Goal: Task Accomplishment & Management: Complete application form

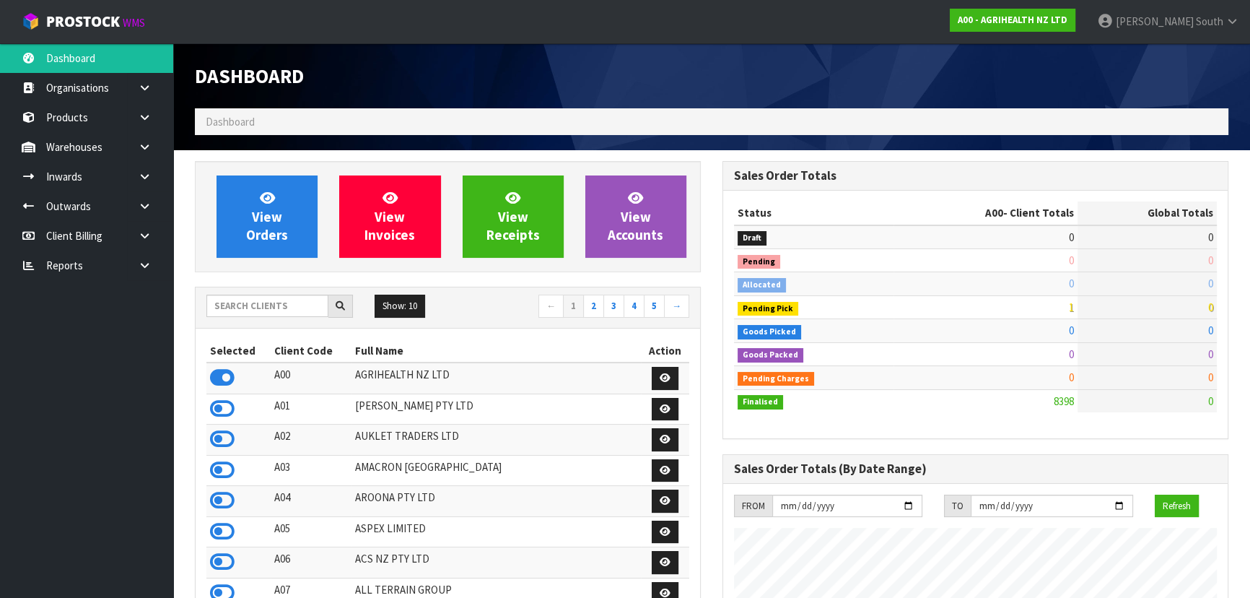
scroll to position [1091, 527]
click at [313, 307] on input "text" at bounding box center [267, 305] width 122 height 22
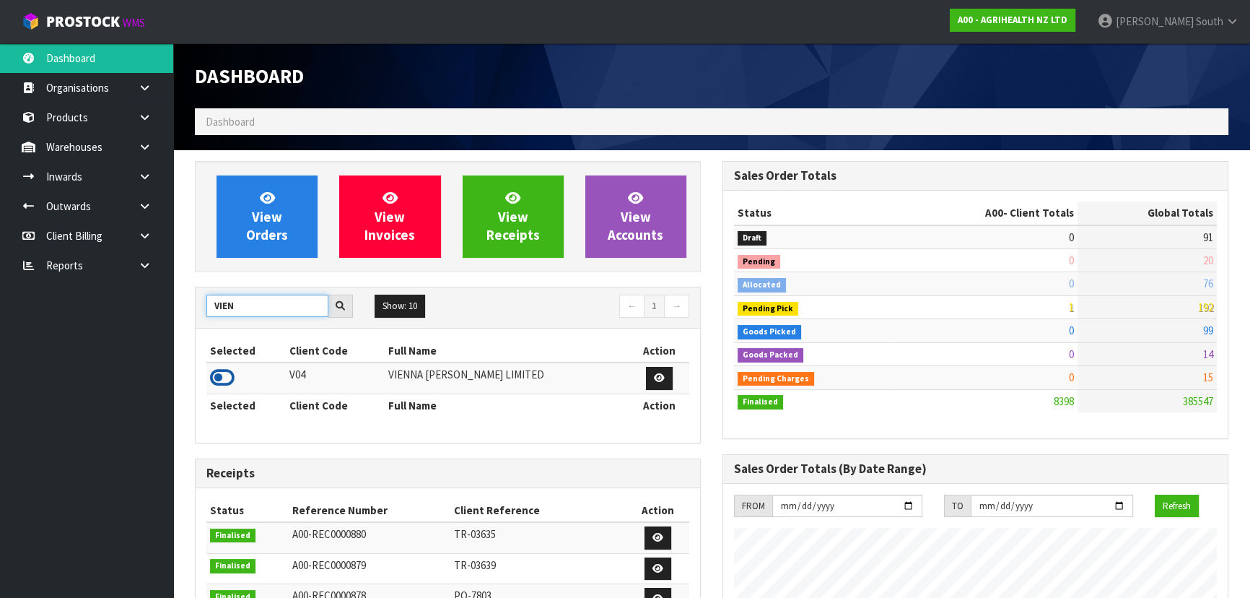
type input "VIEN"
click at [232, 380] on icon at bounding box center [222, 378] width 25 height 22
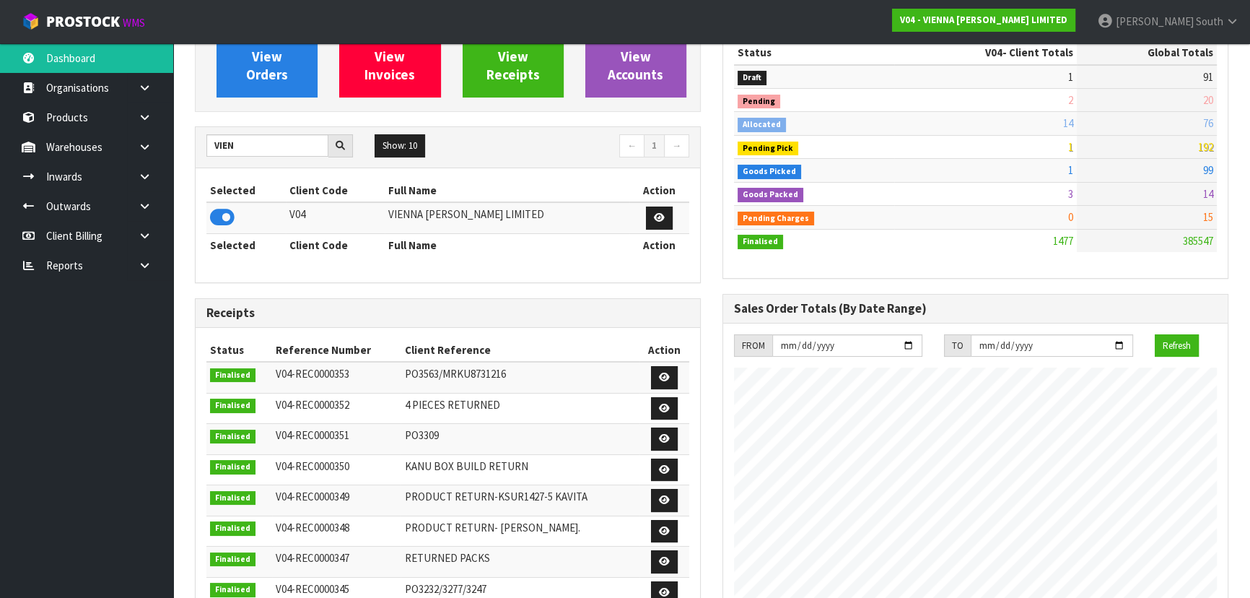
scroll to position [0, 0]
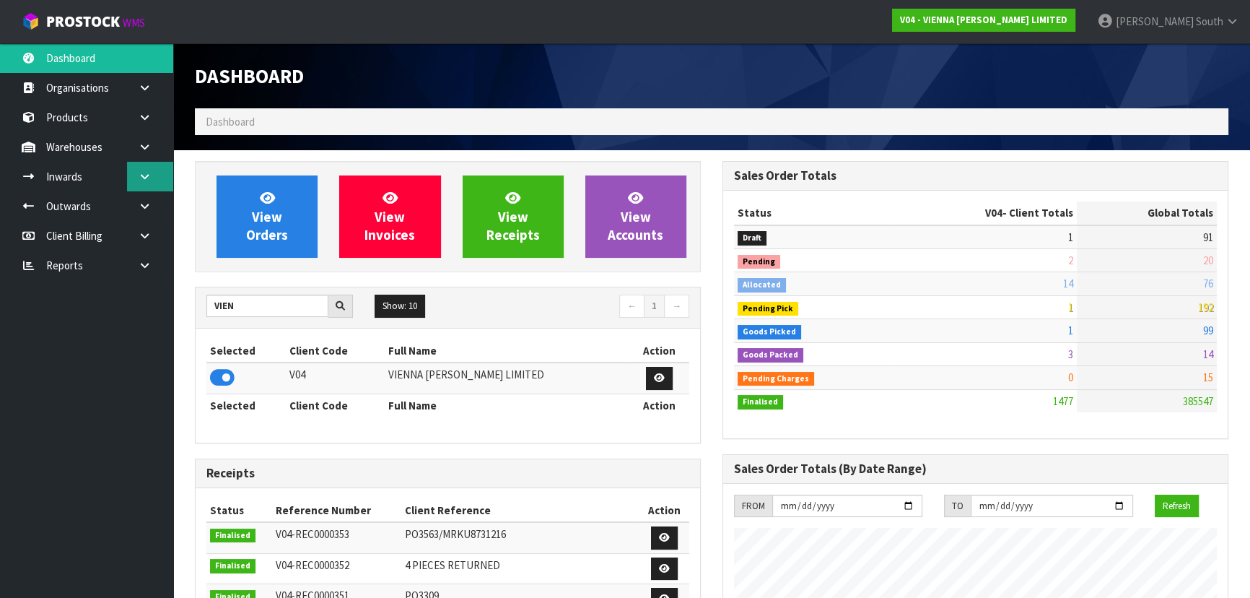
click at [151, 185] on link at bounding box center [150, 177] width 46 height 30
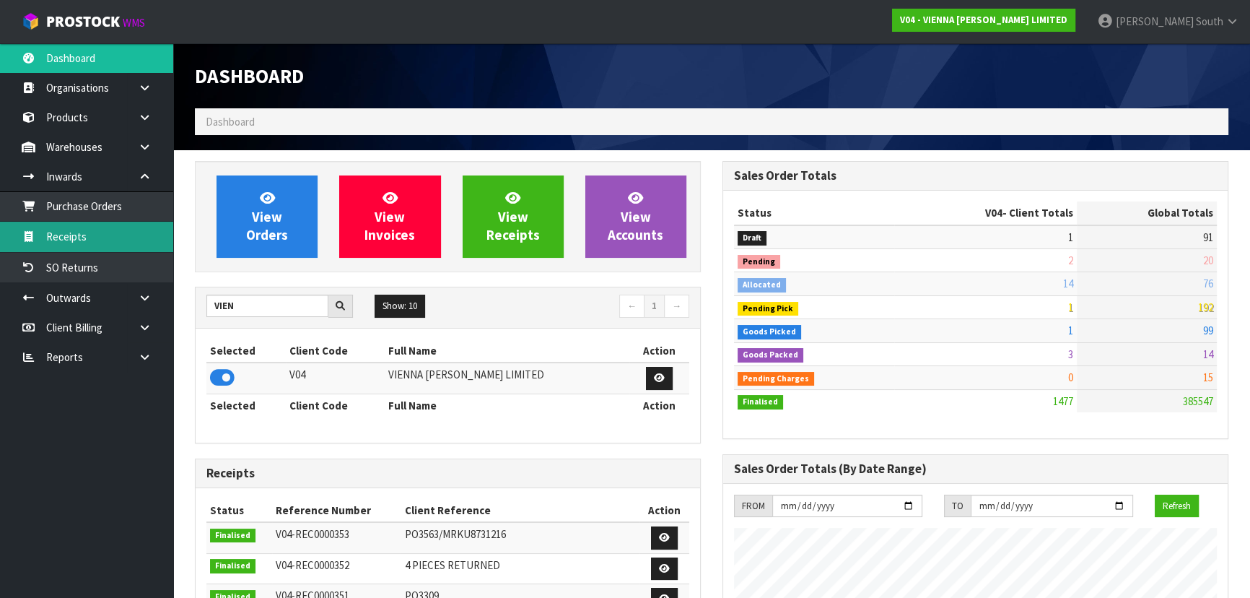
click at [130, 243] on link "Receipts" at bounding box center [86, 237] width 173 height 30
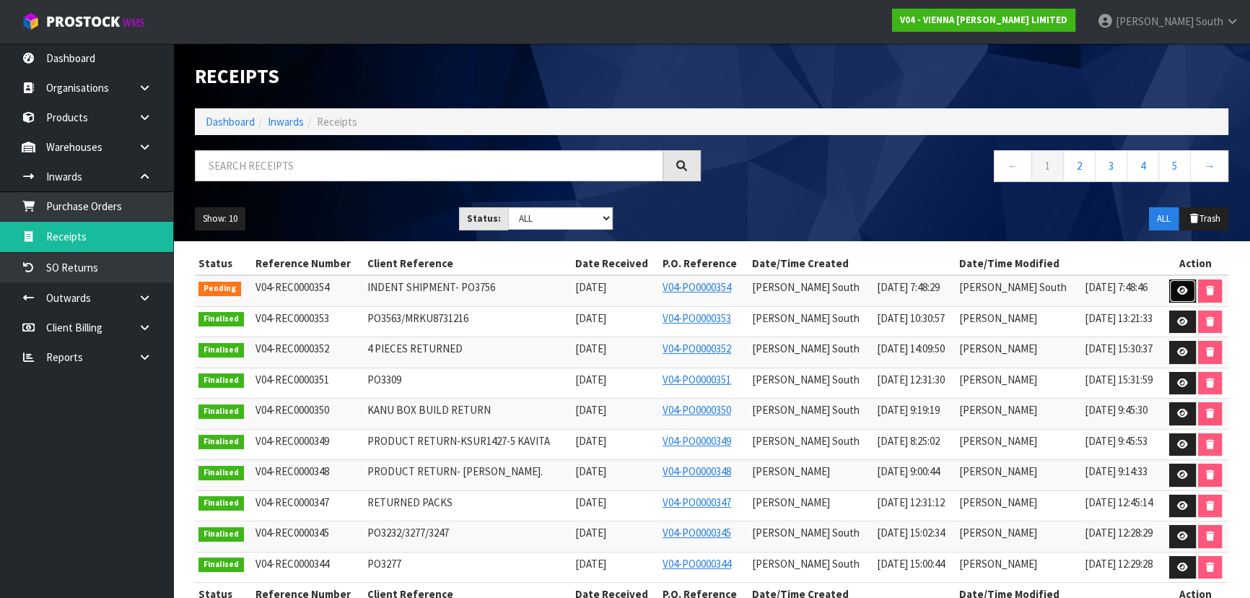
click at [1169, 296] on link at bounding box center [1182, 290] width 27 height 23
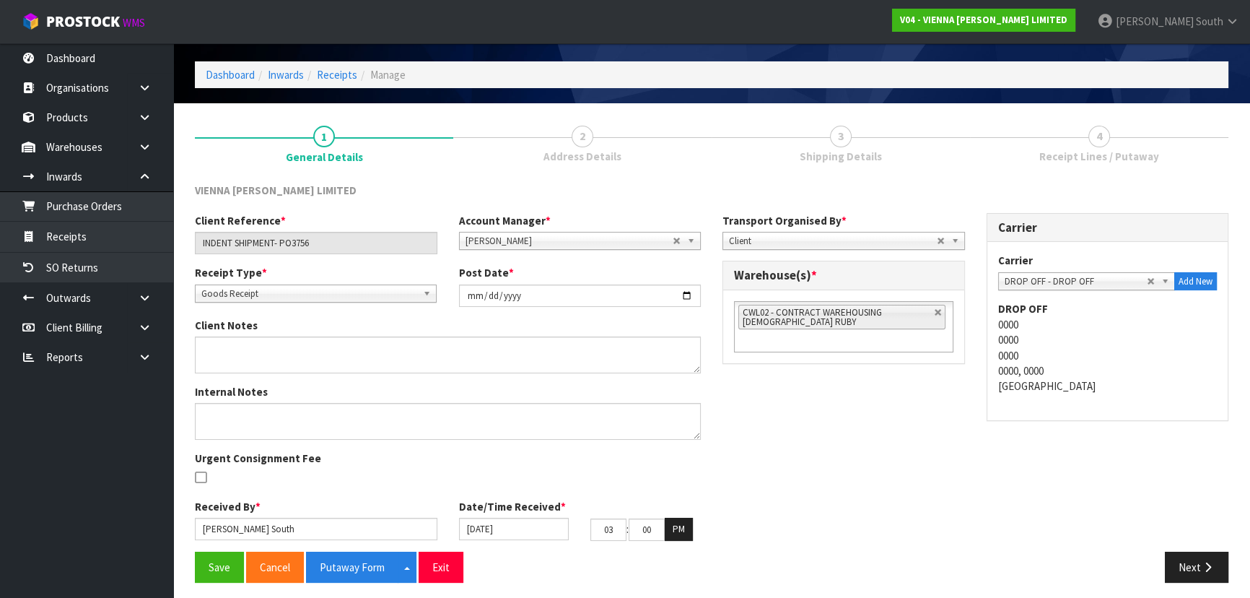
scroll to position [52, 0]
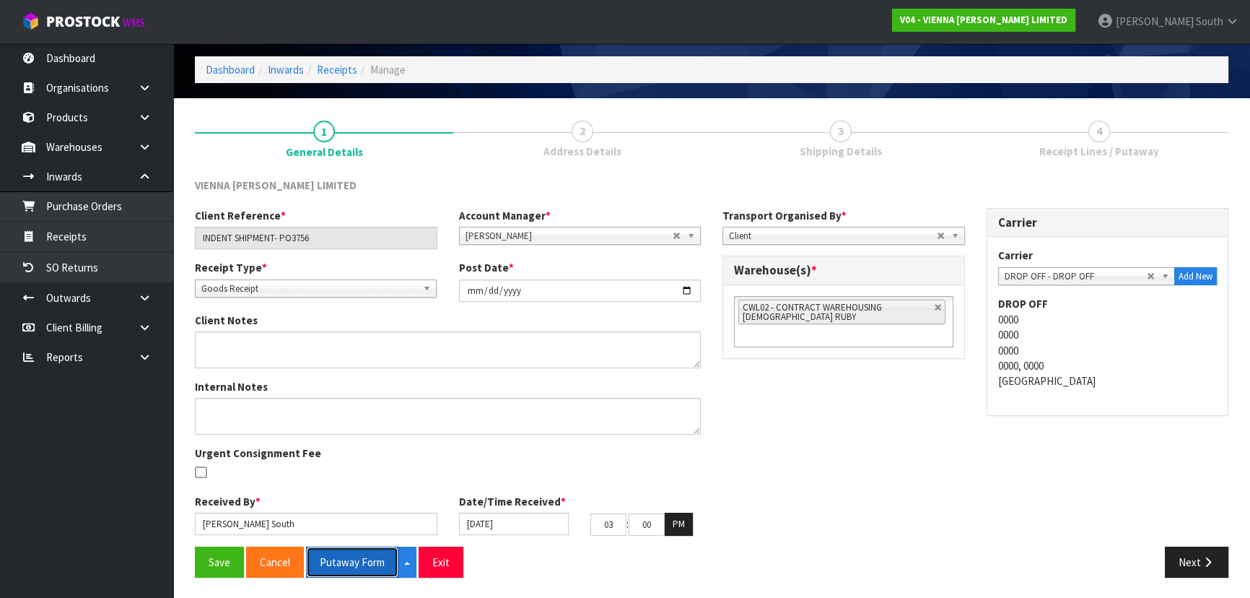
click at [360, 554] on button "Putaway Form" at bounding box center [352, 561] width 92 height 31
drag, startPoint x: 953, startPoint y: 352, endPoint x: 933, endPoint y: 383, distance: 36.6
click at [933, 383] on div "Client Reference * INDENT SHIPMENT- PO3756 Account Manager * [PERSON_NAME] [PER…" at bounding box center [711, 377] width 1055 height 339
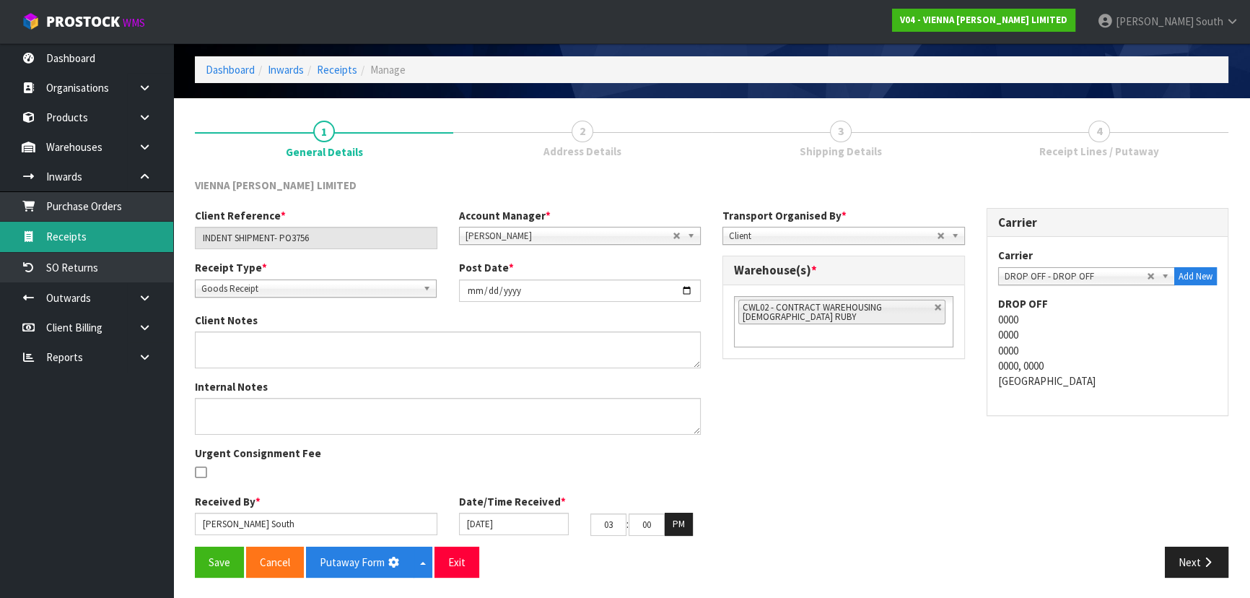
click at [105, 239] on link "Receipts" at bounding box center [86, 237] width 173 height 30
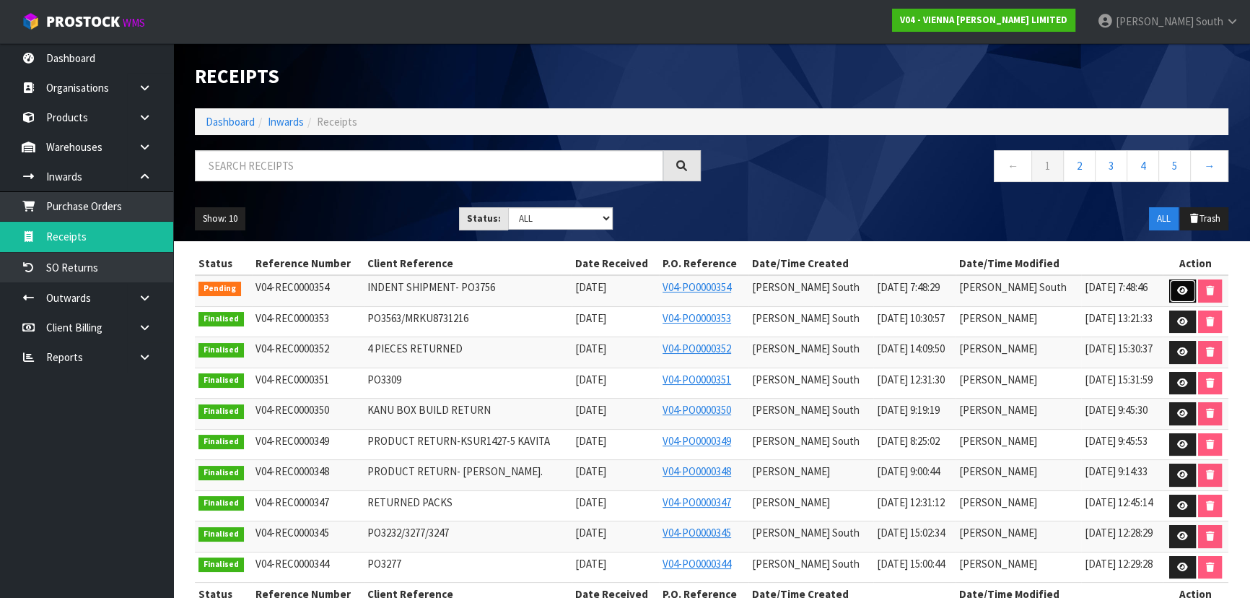
click at [1179, 286] on icon at bounding box center [1182, 290] width 11 height 9
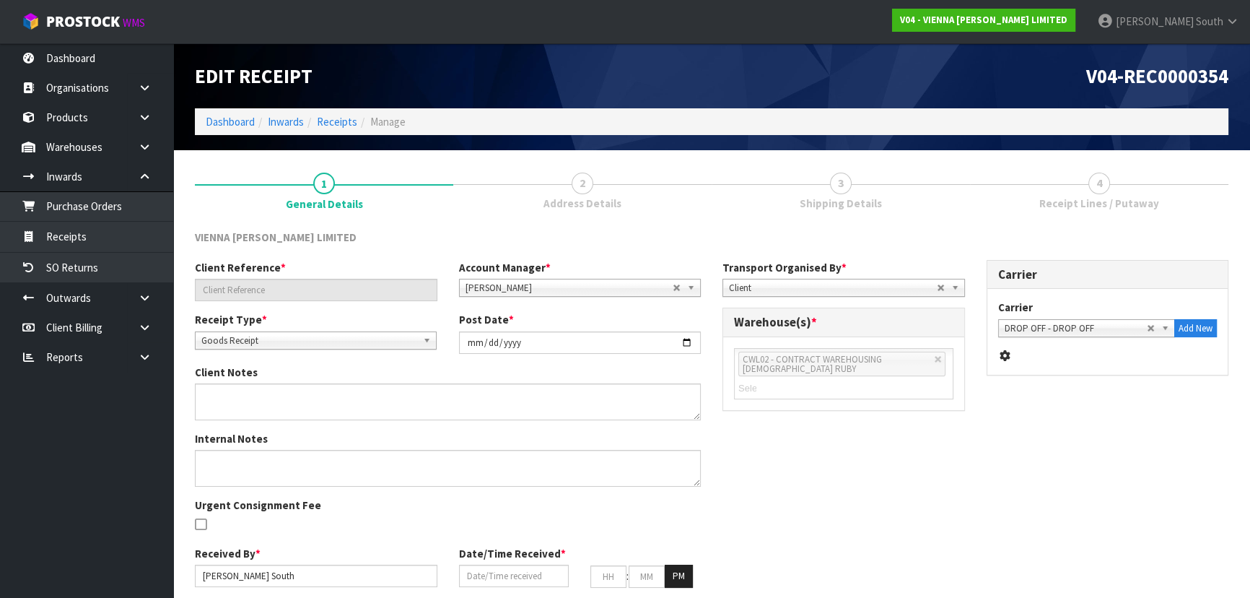
type input "INDENT SHIPMENT- PO3756"
type input "[DATE]"
type input "[PERSON_NAME] South"
type input "[DATE]"
type input "03"
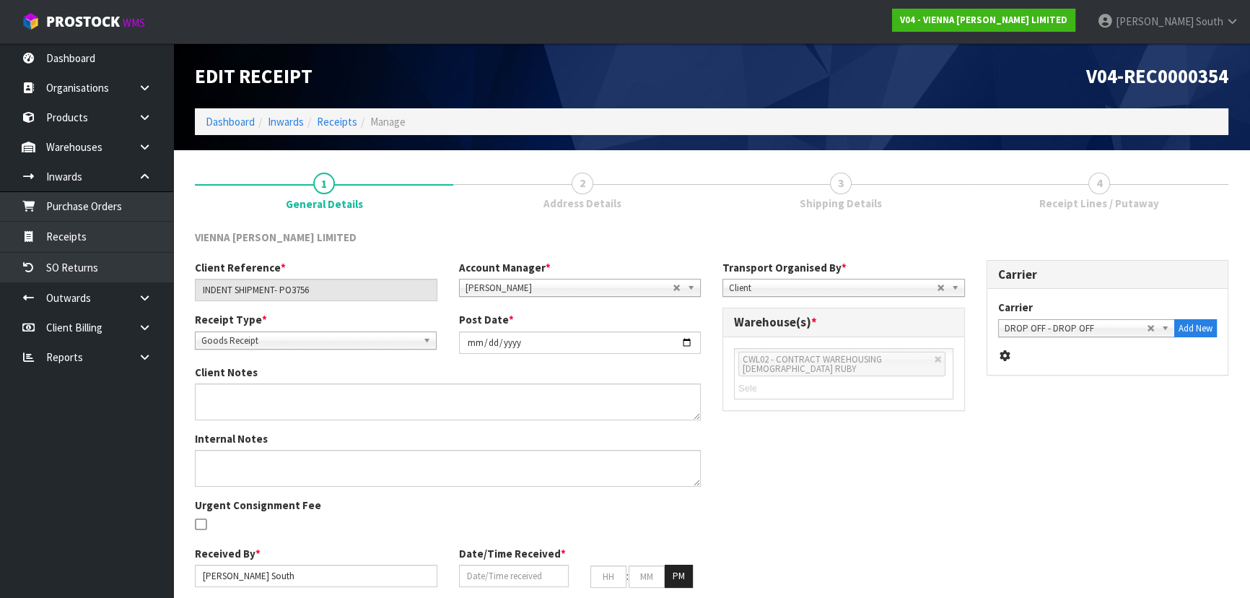
type input "00"
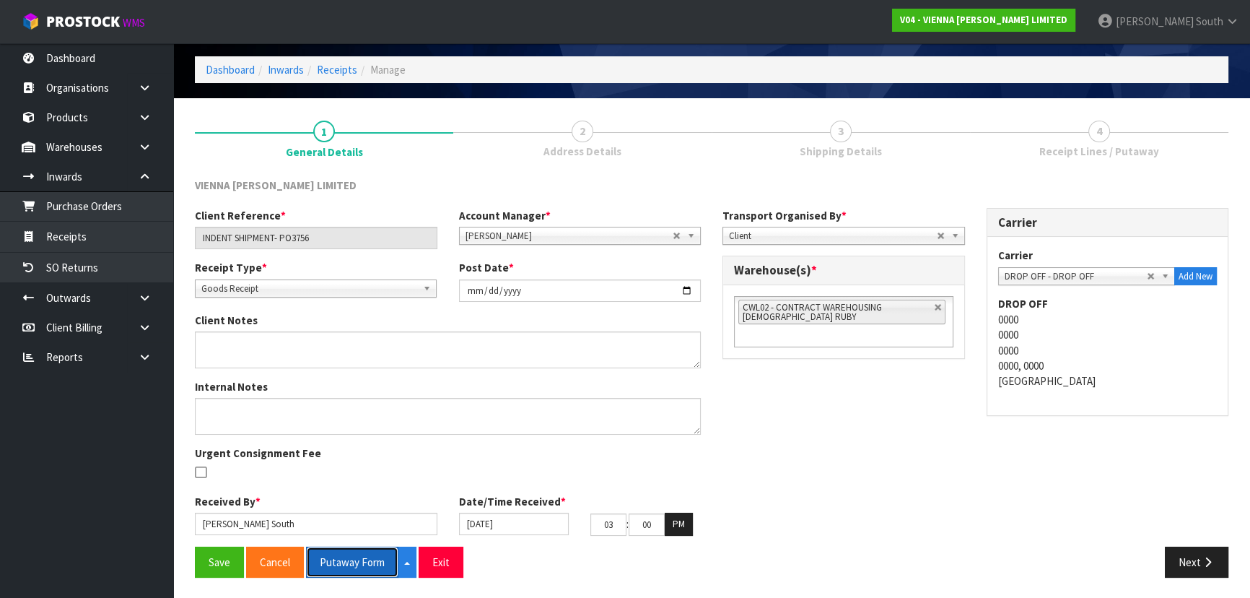
click at [369, 559] on button "Putaway Form" at bounding box center [352, 561] width 92 height 31
click at [416, 555] on button "Split button!" at bounding box center [423, 561] width 19 height 31
click at [419, 558] on button "Split button!" at bounding box center [423, 561] width 19 height 31
click at [714, 520] on div "Client Reference * INDENT SHIPMENT- PO3756 Account Manager * [PERSON_NAME] [PER…" at bounding box center [711, 377] width 1055 height 339
click at [326, 71] on link "Receipts" at bounding box center [337, 70] width 40 height 14
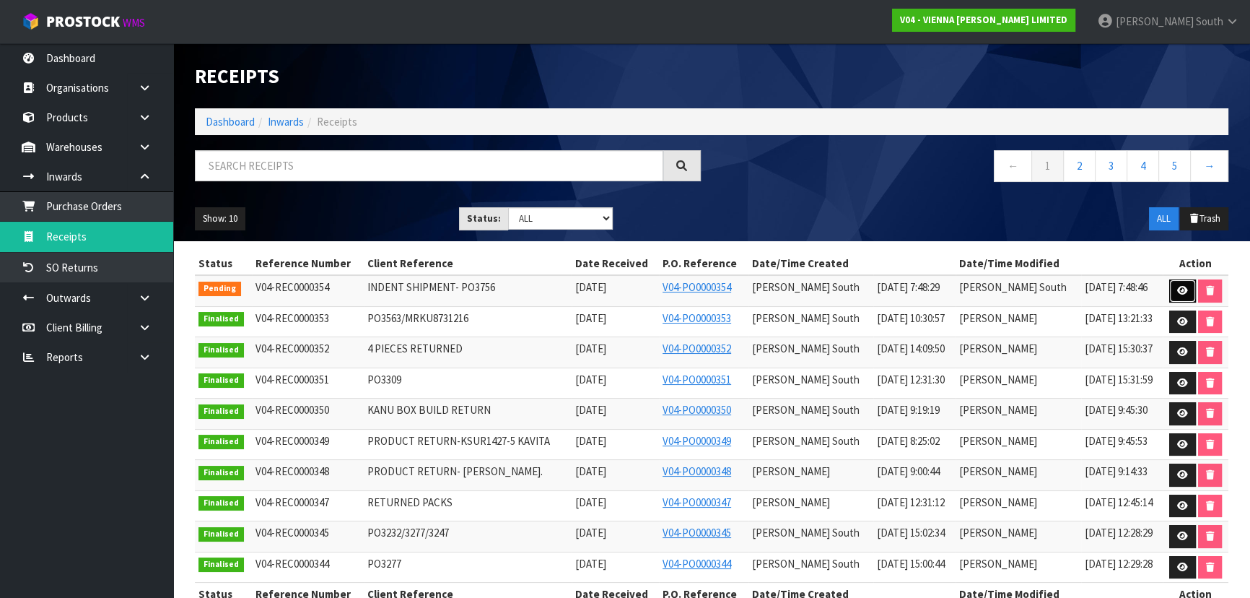
click at [1169, 292] on link at bounding box center [1182, 290] width 27 height 23
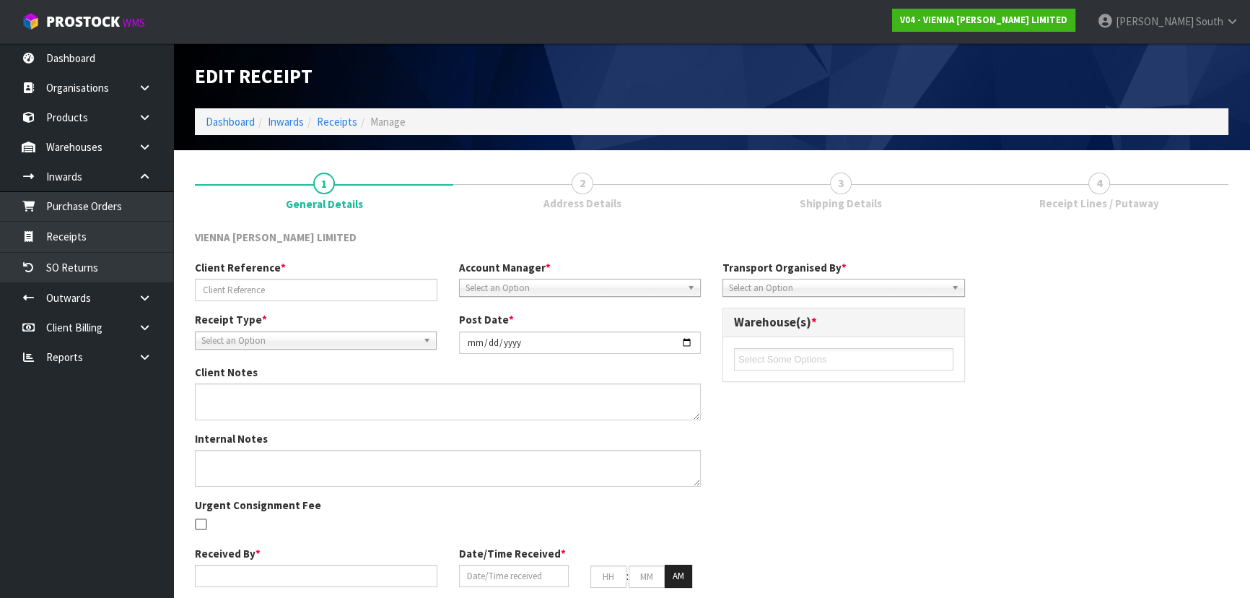
type input "INDENT SHIPMENT- PO3756"
type input "[DATE]"
type input "[PERSON_NAME] South"
type input "[DATE]"
type input "03"
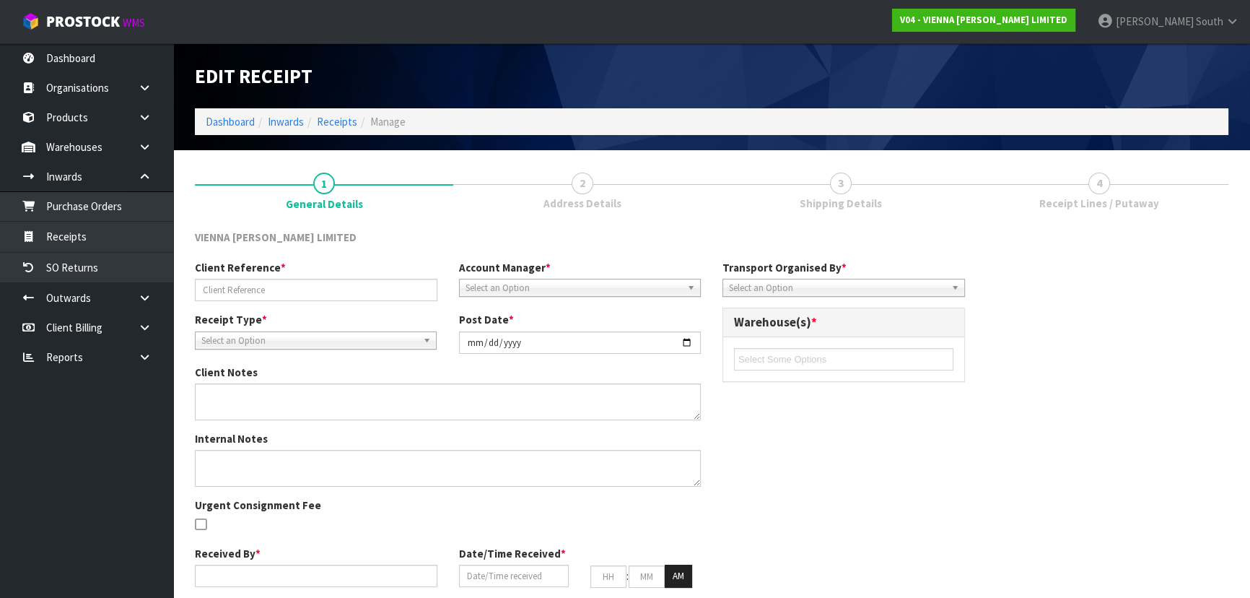
type input "00"
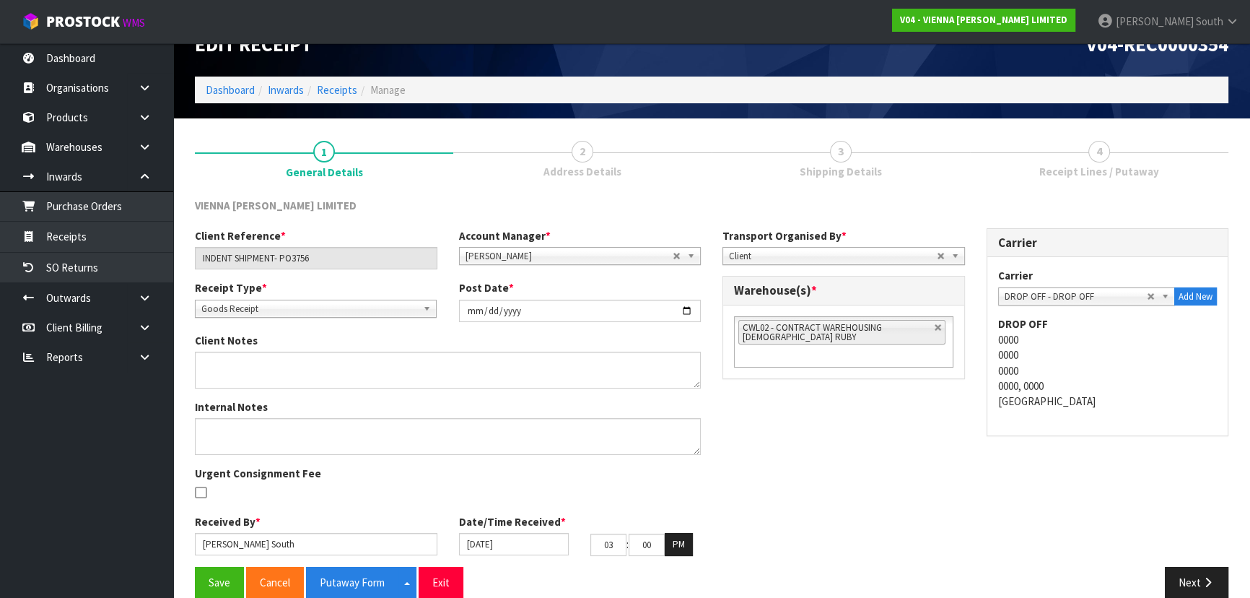
scroll to position [52, 0]
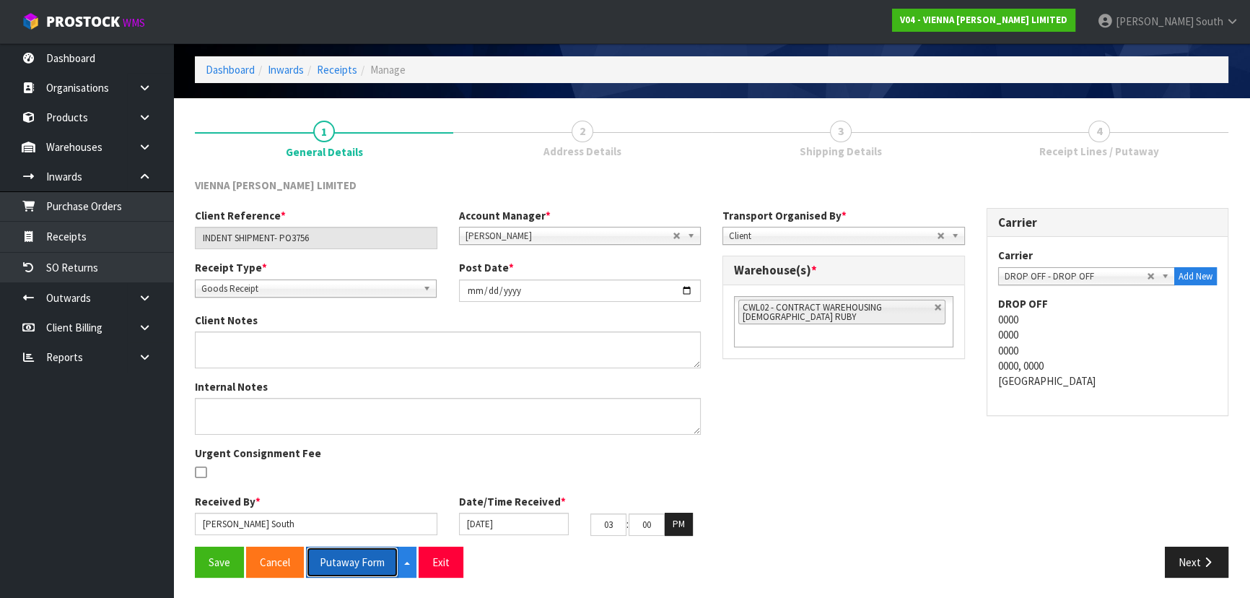
click at [346, 547] on button "Putaway Form" at bounding box center [352, 561] width 92 height 31
